Goal: Task Accomplishment & Management: Manage account settings

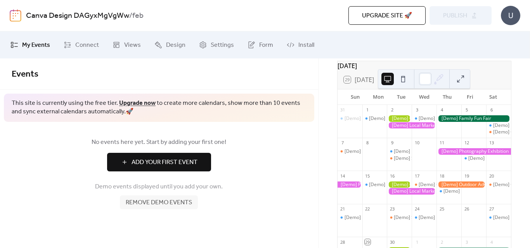
scroll to position [78, 0]
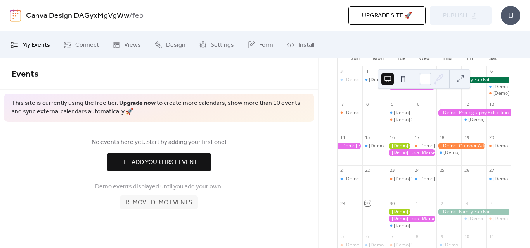
click at [463, 78] on button at bounding box center [460, 79] width 12 height 12
click at [486, 110] on div at bounding box center [498, 120] width 25 height 20
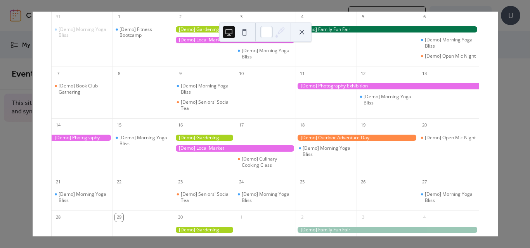
click at [227, 33] on button at bounding box center [229, 32] width 12 height 12
click at [248, 34] on button at bounding box center [244, 32] width 12 height 12
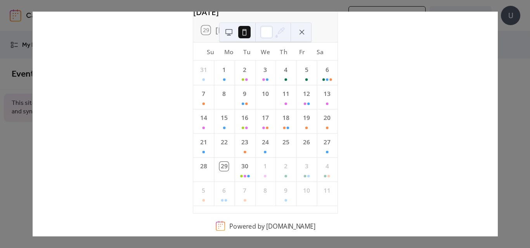
scroll to position [53, 0]
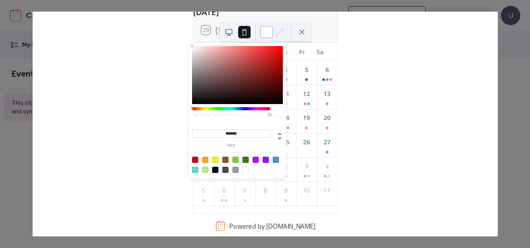
click at [265, 35] on div at bounding box center [266, 32] width 12 height 12
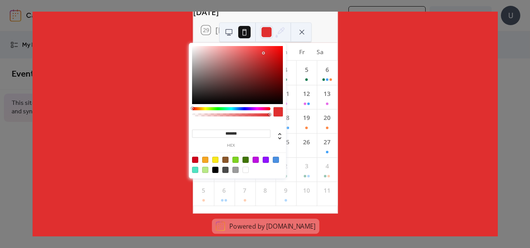
click at [264, 53] on div at bounding box center [237, 75] width 91 height 58
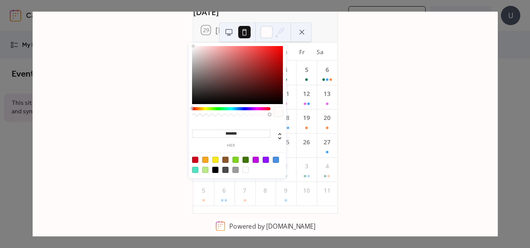
type input "*******"
drag, startPoint x: 264, startPoint y: 54, endPoint x: 193, endPoint y: 44, distance: 71.7
click at [193, 44] on div "******* hex" at bounding box center [237, 111] width 97 height 137
click at [281, 34] on icon at bounding box center [280, 32] width 12 height 12
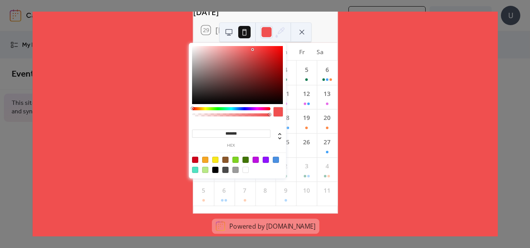
type input "*******"
drag, startPoint x: 270, startPoint y: 48, endPoint x: 252, endPoint y: 50, distance: 17.5
click at [252, 50] on div at bounding box center [237, 75] width 91 height 58
click at [267, 33] on div at bounding box center [266, 32] width 12 height 12
click at [280, 36] on icon at bounding box center [280, 32] width 12 height 12
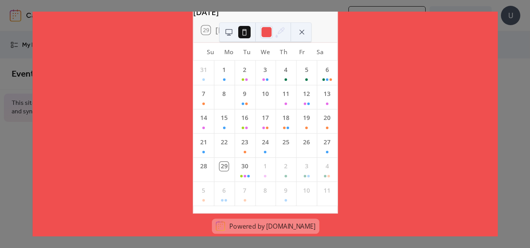
click at [303, 32] on button at bounding box center [301, 32] width 12 height 12
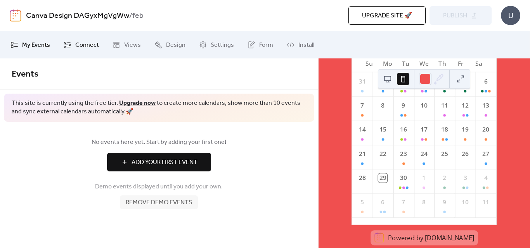
click at [77, 47] on span "Connect" at bounding box center [87, 45] width 24 height 9
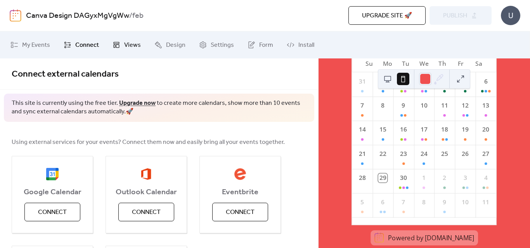
click at [126, 43] on span "Views" at bounding box center [132, 45] width 17 height 9
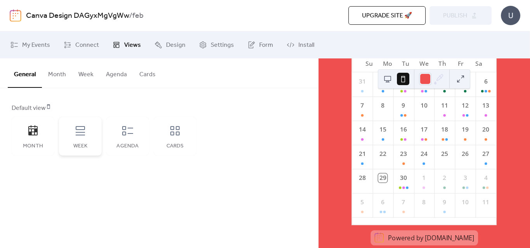
click at [80, 142] on div "Week" at bounding box center [80, 136] width 43 height 39
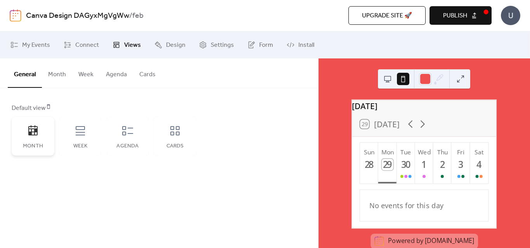
click at [26, 136] on div "Month" at bounding box center [33, 136] width 43 height 39
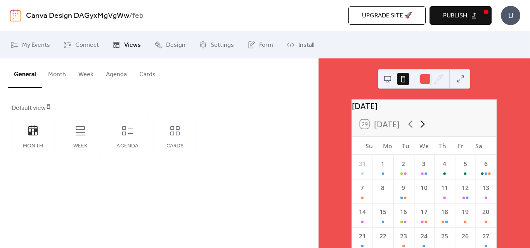
click at [422, 130] on icon at bounding box center [422, 124] width 12 height 12
click at [406, 130] on icon at bounding box center [410, 124] width 12 height 12
click at [169, 44] on span "Design" at bounding box center [175, 45] width 19 height 9
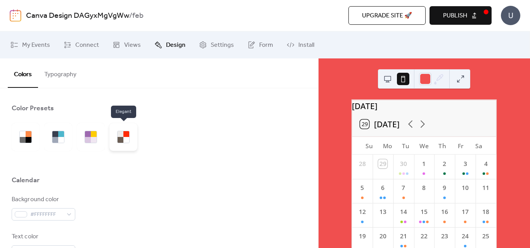
click at [124, 142] on div at bounding box center [126, 140] width 6 height 6
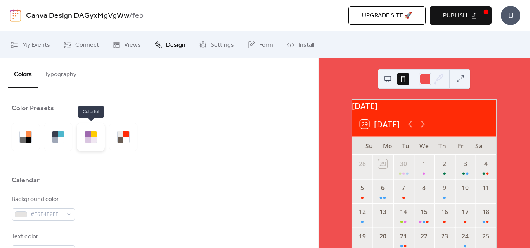
click at [90, 137] on div at bounding box center [88, 140] width 6 height 6
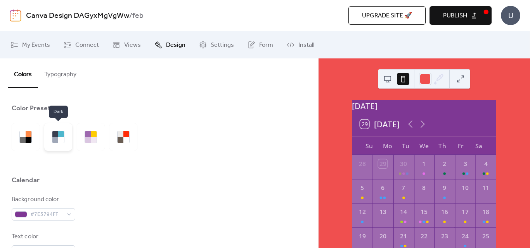
click at [59, 141] on div at bounding box center [61, 140] width 6 height 6
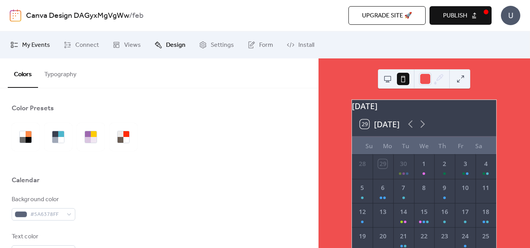
click at [48, 42] on span "My Events" at bounding box center [36, 45] width 28 height 9
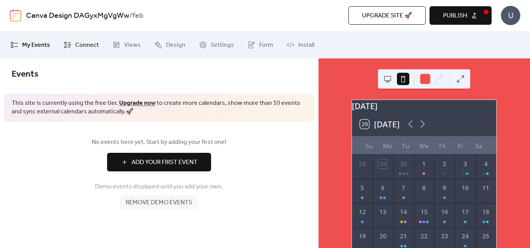
click at [92, 48] on span "Connect" at bounding box center [87, 45] width 24 height 9
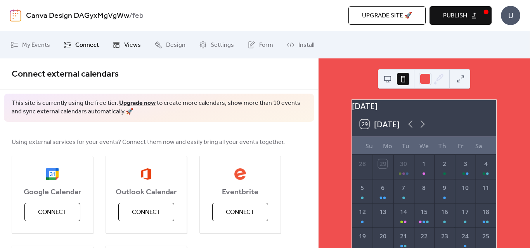
click at [121, 48] on link "Views" at bounding box center [127, 45] width 40 height 21
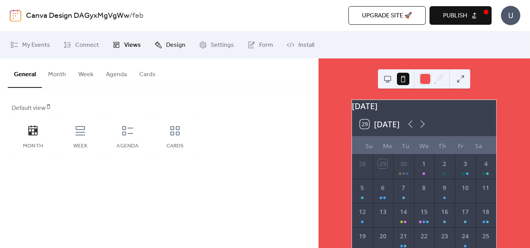
click at [174, 46] on span "Design" at bounding box center [175, 45] width 19 height 9
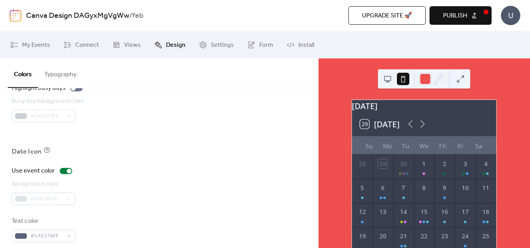
scroll to position [591, 0]
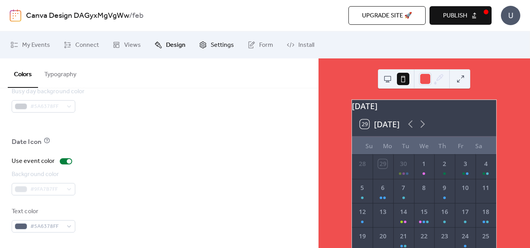
click at [216, 44] on span "Settings" at bounding box center [222, 45] width 23 height 9
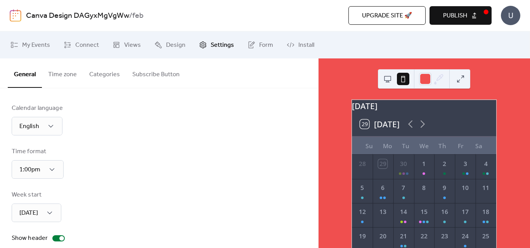
scroll to position [39, 0]
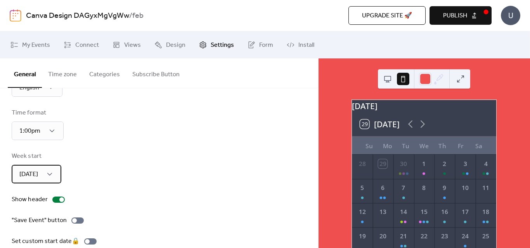
click at [39, 175] on div "[DATE]" at bounding box center [37, 174] width 50 height 19
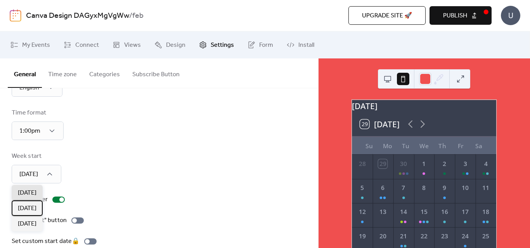
click at [28, 212] on span "[DATE]" at bounding box center [27, 208] width 19 height 9
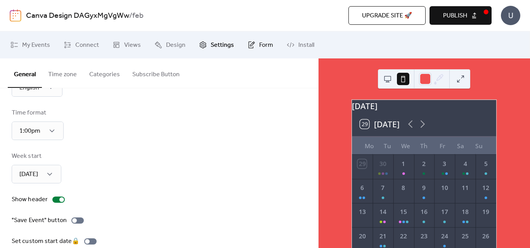
click at [252, 48] on icon at bounding box center [251, 45] width 8 height 8
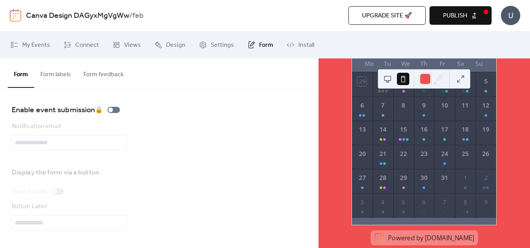
scroll to position [50, 0]
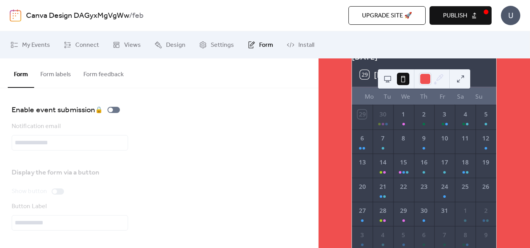
click at [464, 14] on span "Publish" at bounding box center [455, 15] width 24 height 9
